Goal: Information Seeking & Learning: Learn about a topic

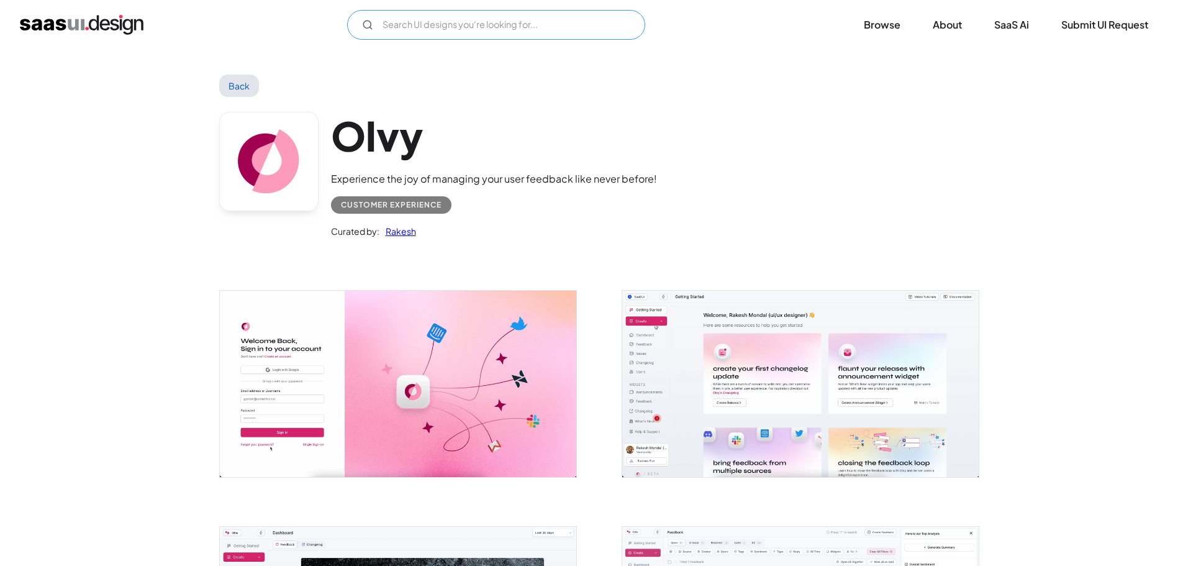
click at [502, 24] on input "Email Form" at bounding box center [496, 25] width 298 height 30
click at [365, 21] on circle "Email Form" at bounding box center [366, 23] width 7 height 7
type input "fire"
click at [240, 83] on link "Back" at bounding box center [239, 86] width 40 height 22
click at [112, 23] on img "home" at bounding box center [82, 25] width 124 height 20
